Goal: Transaction & Acquisition: Purchase product/service

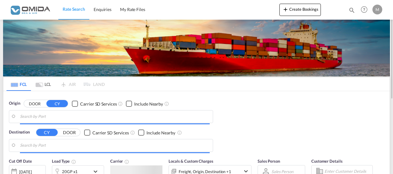
type input "[GEOGRAPHIC_DATA], PLGDY"
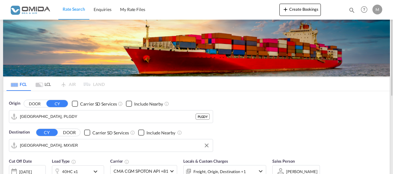
click at [57, 147] on input "[GEOGRAPHIC_DATA], MXVER" at bounding box center [115, 145] width 190 height 9
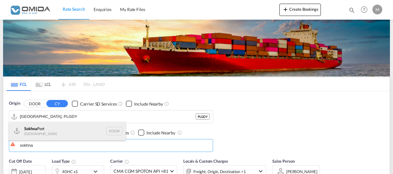
click at [70, 131] on div "Sokhna [GEOGRAPHIC_DATA] [GEOGRAPHIC_DATA]" at bounding box center [67, 131] width 117 height 18
type input "Sokhna Port, [GEOGRAPHIC_DATA]"
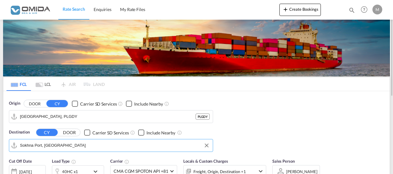
scroll to position [63, 0]
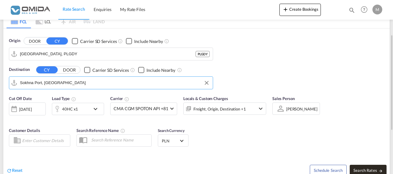
click at [358, 167] on button "Search Rates" at bounding box center [368, 170] width 37 height 11
type input "PLGDY to EGSOK / [DATE]"
